Goal: Task Accomplishment & Management: Manage account settings

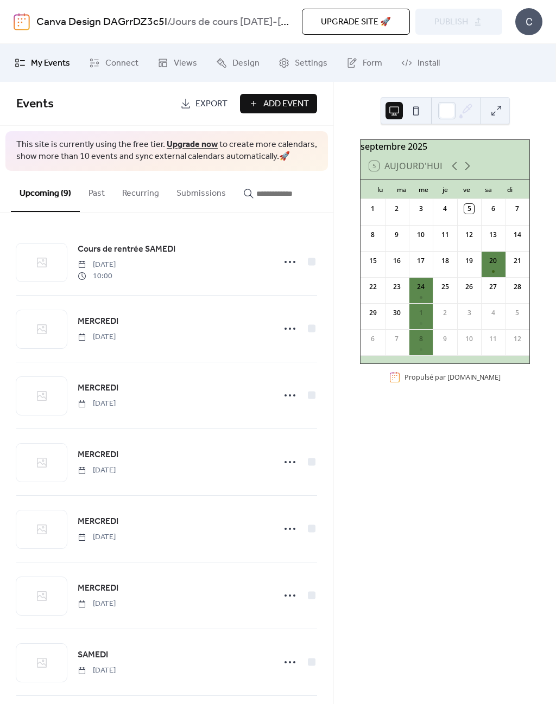
click at [459, 173] on icon at bounding box center [454, 166] width 13 height 13
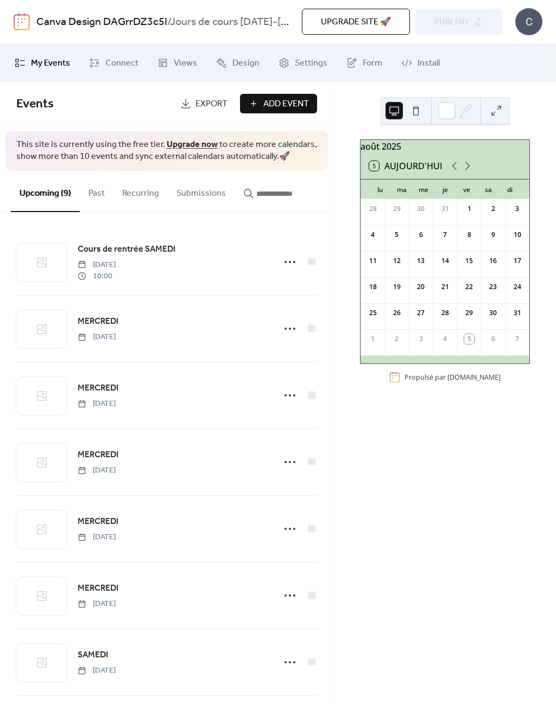
click at [466, 171] on icon at bounding box center [467, 166] width 13 height 13
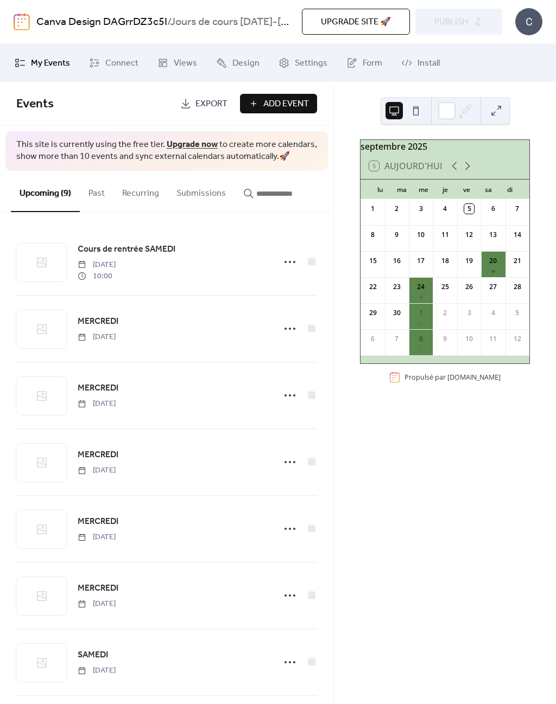
click at [466, 171] on icon at bounding box center [467, 166] width 13 height 13
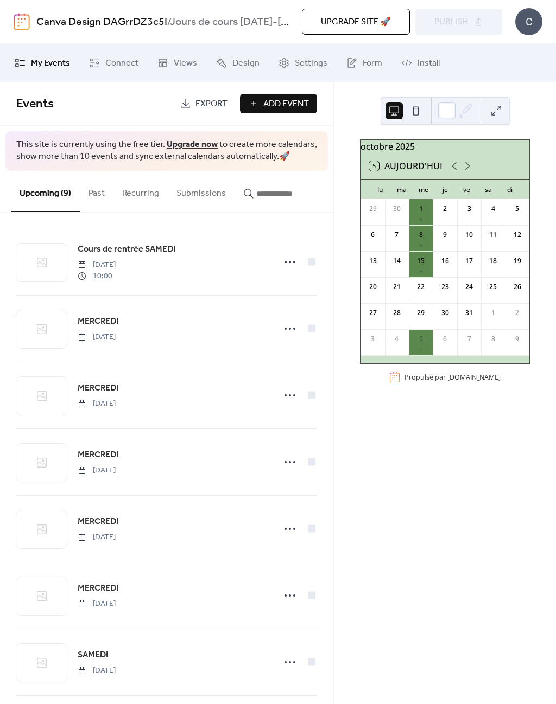
click at [469, 170] on icon at bounding box center [467, 166] width 13 height 13
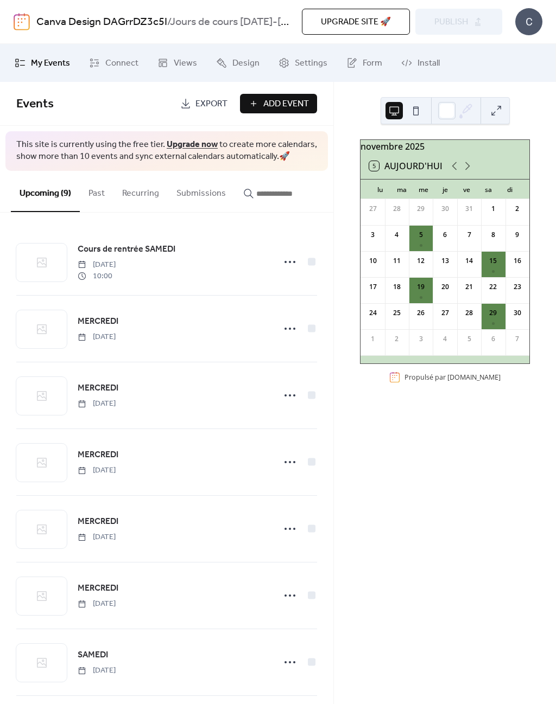
click at [449, 173] on icon at bounding box center [454, 166] width 13 height 13
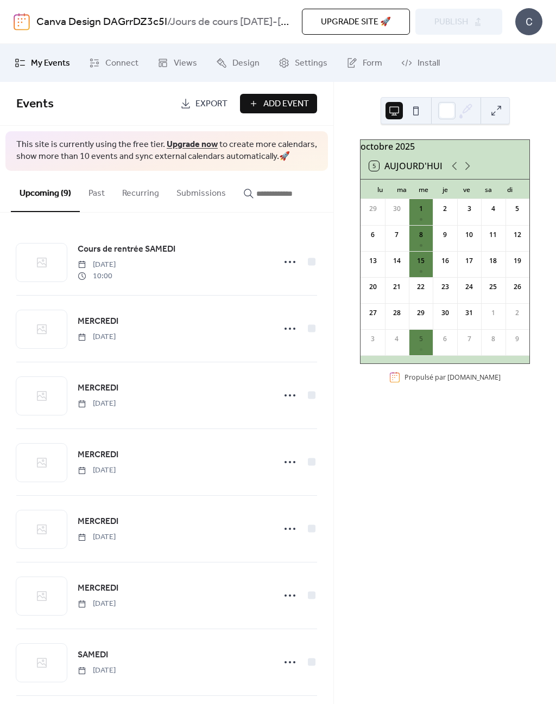
click at [467, 170] on icon at bounding box center [467, 166] width 5 height 8
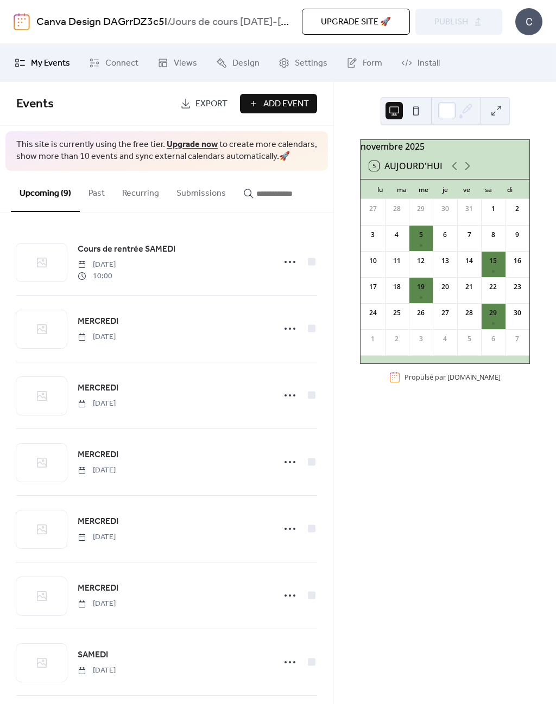
click at [488, 273] on div "15" at bounding box center [493, 264] width 24 height 26
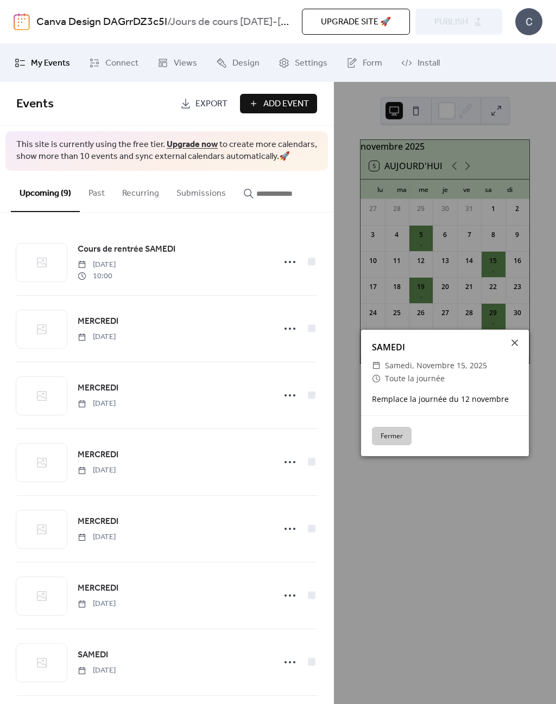
click at [515, 341] on icon at bounding box center [514, 342] width 13 height 13
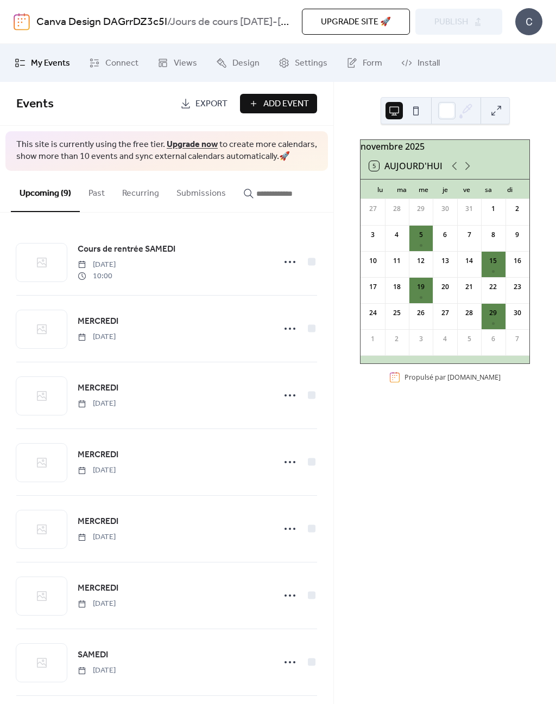
click at [491, 270] on div "15" at bounding box center [493, 264] width 24 height 26
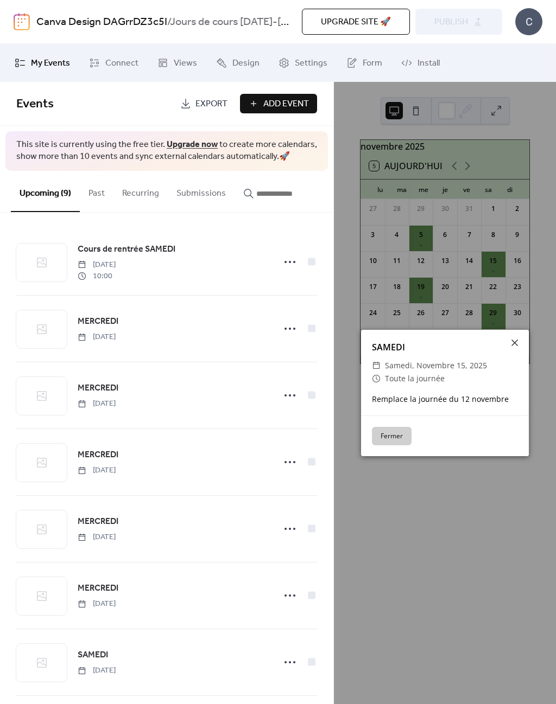
click at [517, 341] on icon at bounding box center [514, 343] width 7 height 7
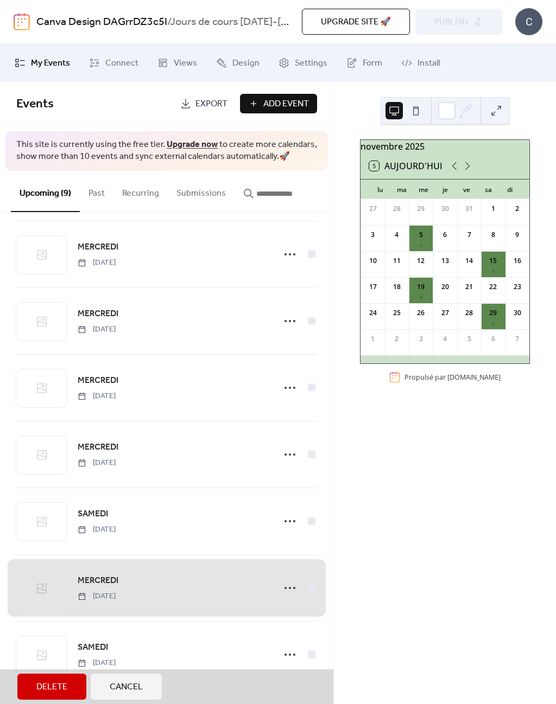
scroll to position [142, 0]
click at [289, 454] on span "MERCREDI [DATE]" at bounding box center [166, 455] width 301 height 66
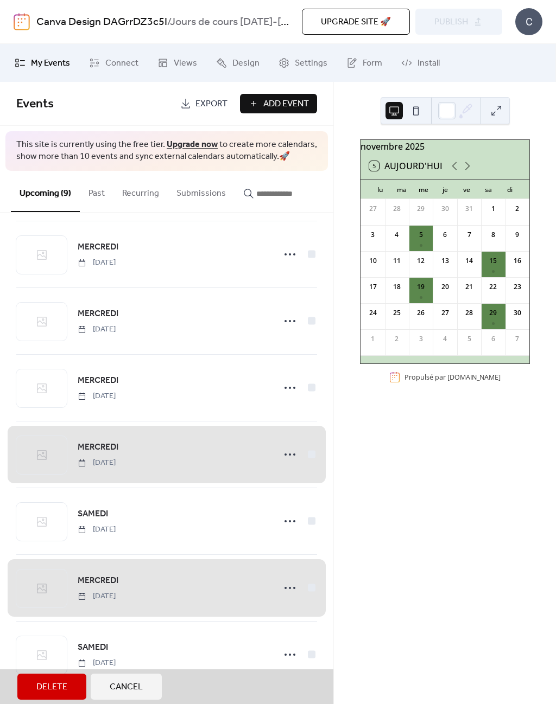
click at [316, 456] on span "MERCREDI [DATE]" at bounding box center [166, 455] width 301 height 66
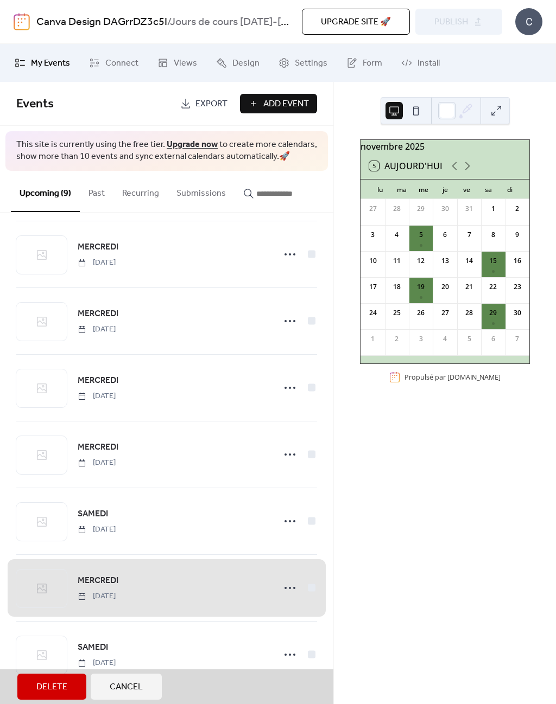
click at [286, 457] on span "MERCREDI [DATE]" at bounding box center [166, 455] width 301 height 66
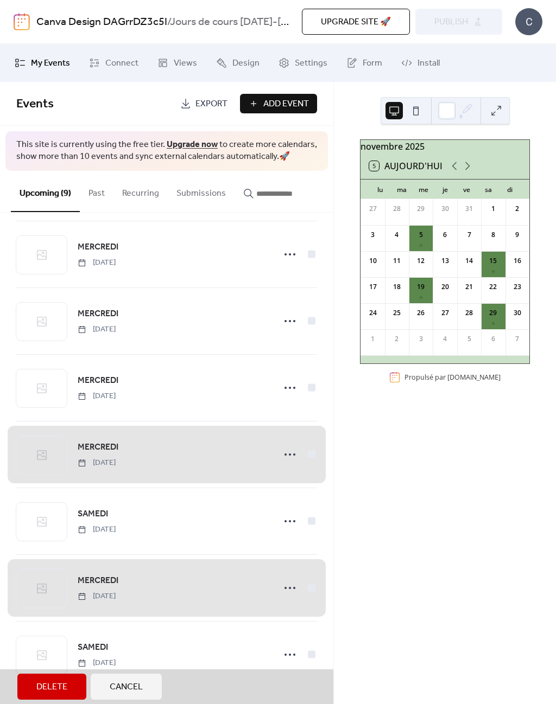
click at [314, 585] on span "MERCREDI [DATE]" at bounding box center [166, 588] width 301 height 66
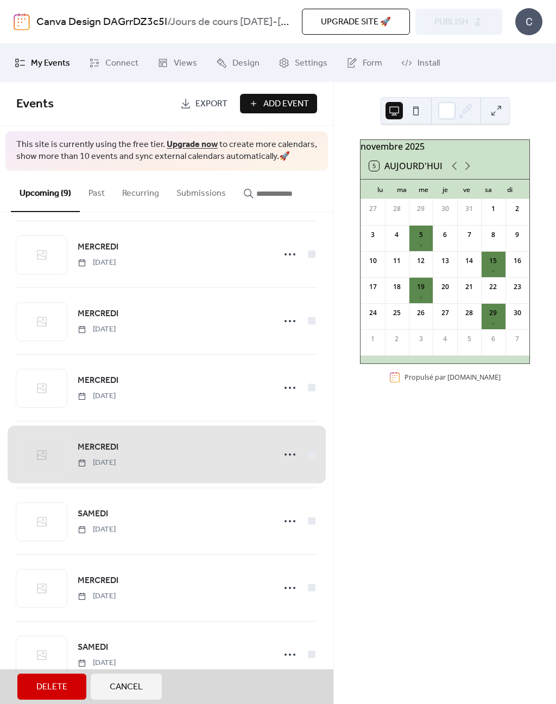
click at [309, 449] on span "MERCREDI [DATE]" at bounding box center [166, 455] width 301 height 66
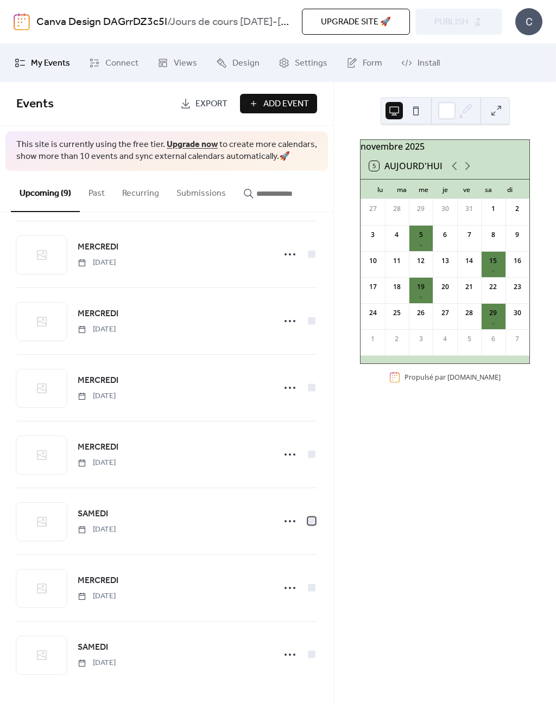
click at [314, 525] on div at bounding box center [312, 521] width 8 height 8
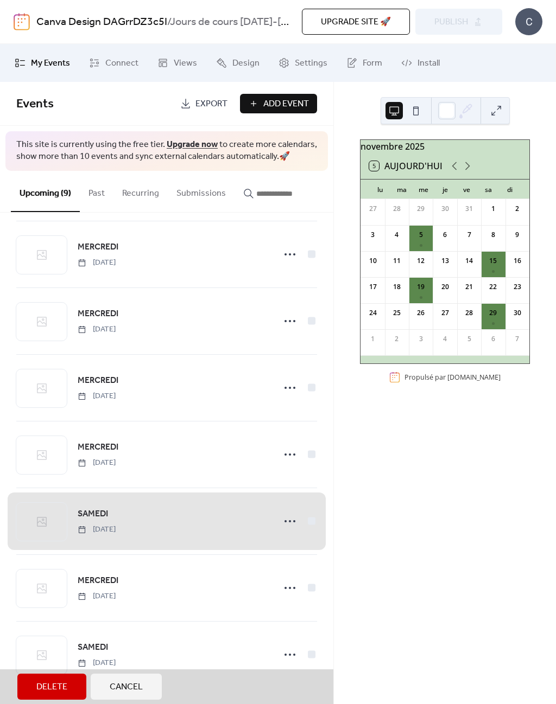
click at [314, 583] on span "MERCREDI [DATE]" at bounding box center [166, 588] width 301 height 66
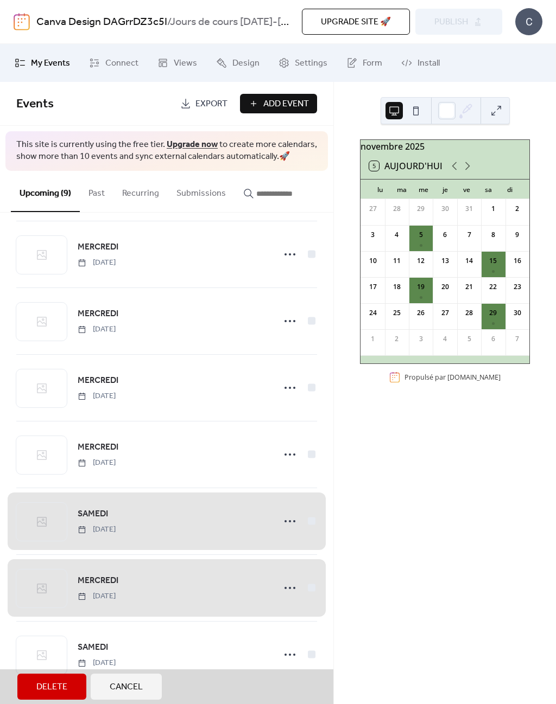
click at [311, 655] on span "SAMEDI [DATE]" at bounding box center [166, 655] width 301 height 66
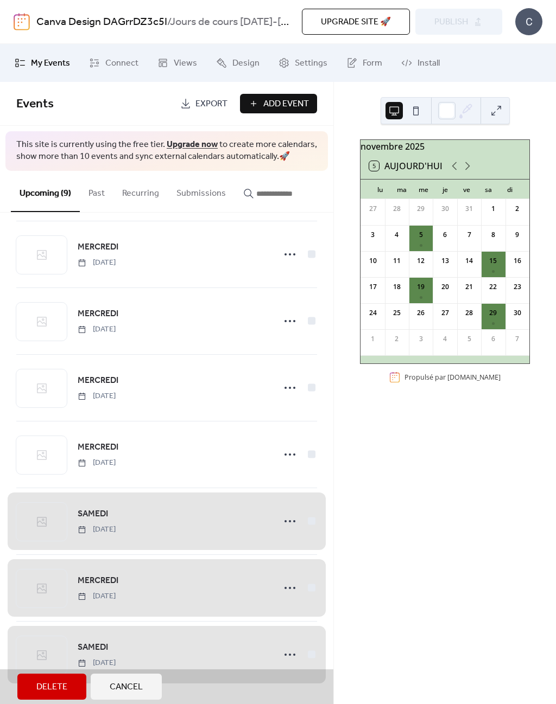
click at [66, 694] on span "Delete" at bounding box center [51, 687] width 31 height 13
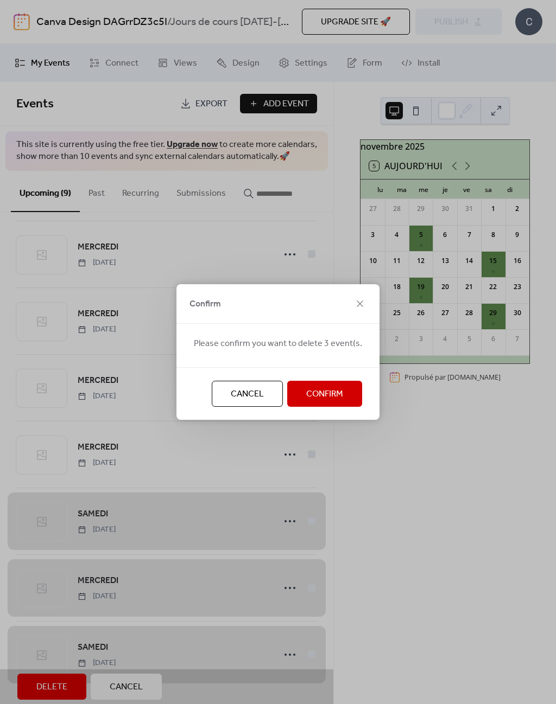
click at [345, 391] on button "Confirm" at bounding box center [324, 394] width 75 height 26
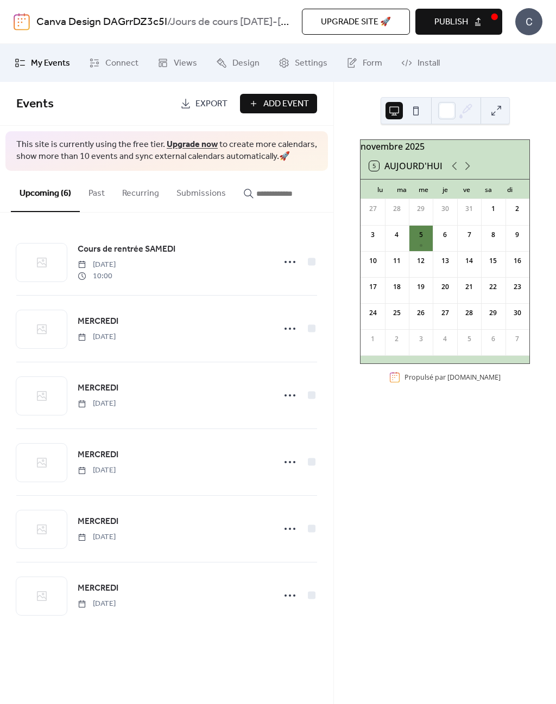
scroll to position [0, 0]
click at [468, 170] on icon at bounding box center [467, 166] width 5 height 8
click at [451, 173] on icon at bounding box center [454, 166] width 13 height 13
click at [448, 171] on icon at bounding box center [454, 166] width 13 height 13
click at [465, 171] on icon at bounding box center [467, 166] width 13 height 13
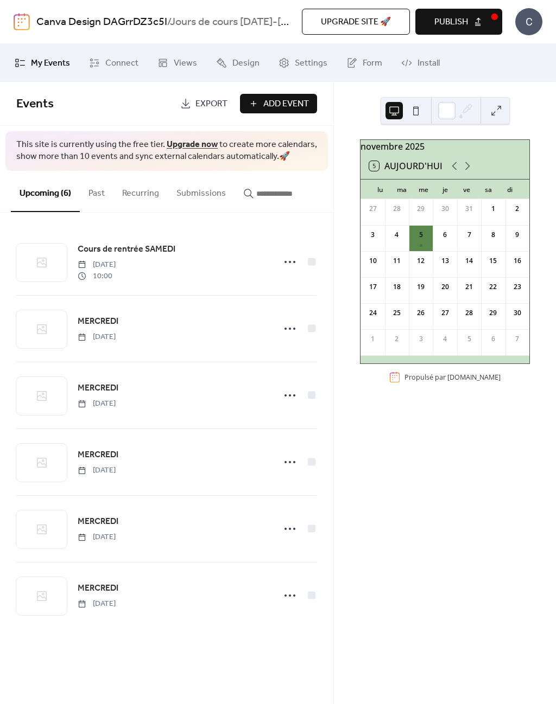
click at [451, 170] on icon at bounding box center [454, 166] width 13 height 13
click at [454, 170] on icon at bounding box center [454, 166] width 5 height 8
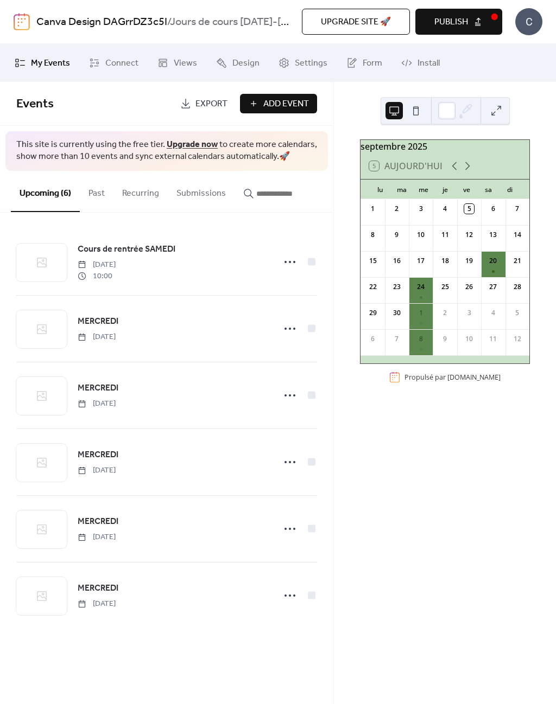
click at [468, 173] on icon at bounding box center [467, 166] width 13 height 13
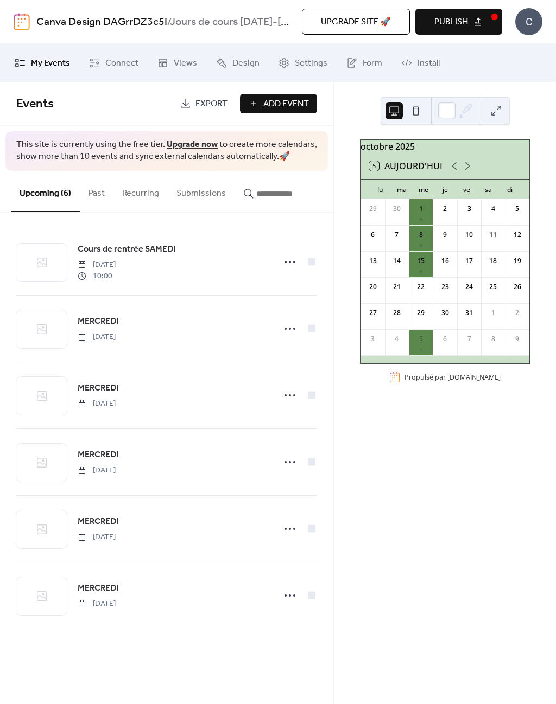
click at [448, 173] on icon at bounding box center [454, 166] width 13 height 13
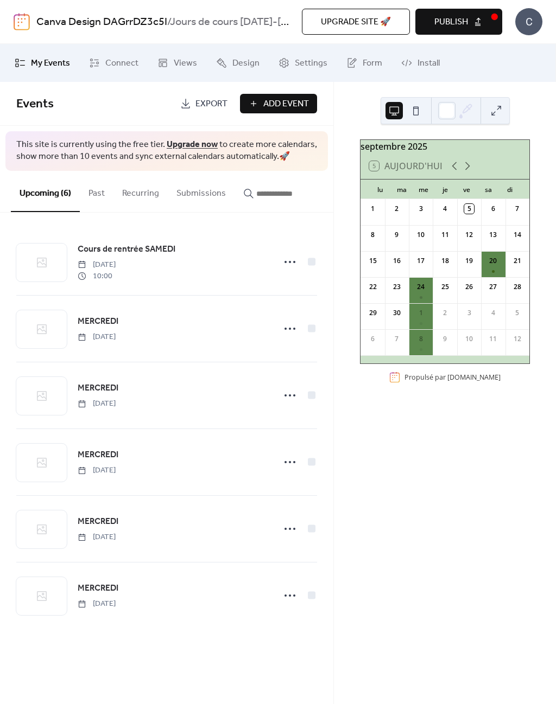
click at [483, 16] on button "Publish" at bounding box center [458, 22] width 87 height 26
